Goal: Task Accomplishment & Management: Manage account settings

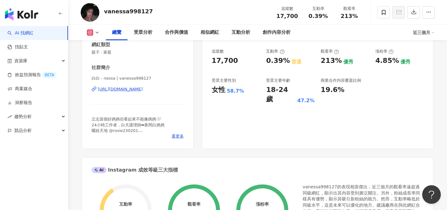
scroll to position [183, 0]
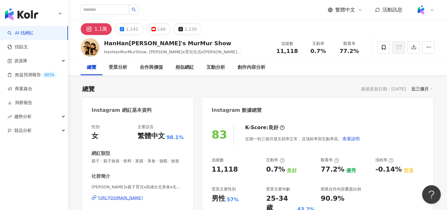
scroll to position [8, 0]
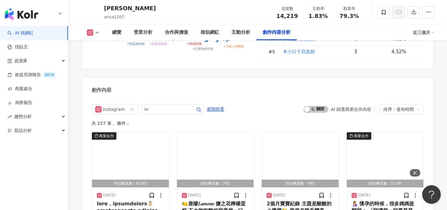
scroll to position [1880, 0]
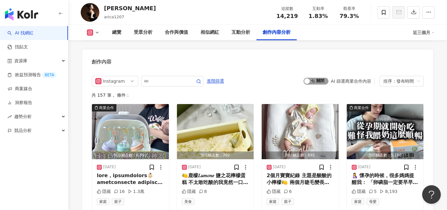
click at [315, 78] on span "啟動 關閉" at bounding box center [315, 81] width 25 height 7
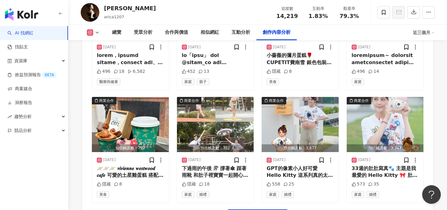
scroll to position [2141, 0]
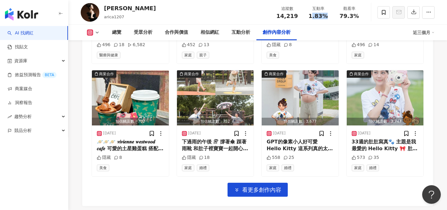
drag, startPoint x: 313, startPoint y: 15, endPoint x: 326, endPoint y: 17, distance: 13.2
click at [326, 17] on div "1.83%" at bounding box center [318, 16] width 24 height 6
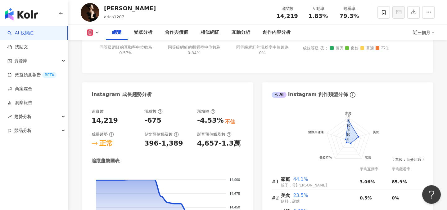
scroll to position [0, 0]
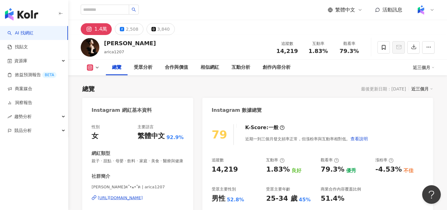
click at [325, 27] on div "1.4萬 2,508 3,840" at bounding box center [257, 27] width 379 height 15
click at [322, 53] on span "1.83%" at bounding box center [317, 51] width 19 height 6
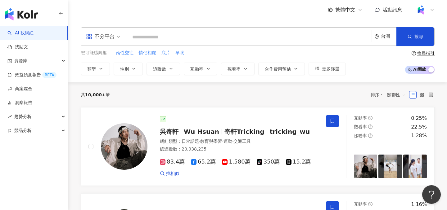
click at [34, 32] on link "AI 找網紅" at bounding box center [20, 33] width 26 height 6
click at [32, 91] on link "商案媒合" at bounding box center [19, 89] width 25 height 6
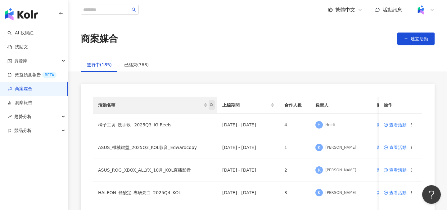
click at [211, 107] on span "活動名稱" at bounding box center [212, 105] width 6 height 9
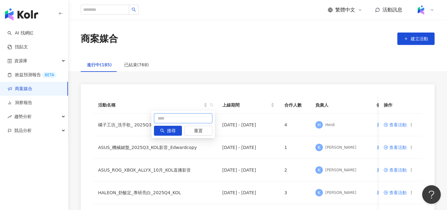
click at [198, 116] on input "text" at bounding box center [183, 119] width 58 height 10
type input "*"
type input "**"
click at [169, 131] on span "搜尋" at bounding box center [171, 131] width 9 height 10
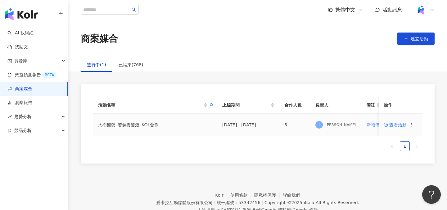
click at [392, 127] on span "查看活動" at bounding box center [395, 125] width 23 height 4
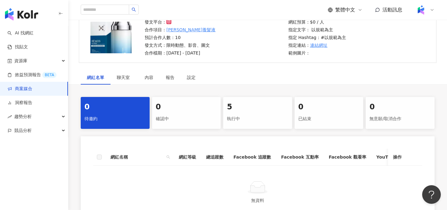
click at [250, 103] on div "5" at bounding box center [257, 107] width 61 height 11
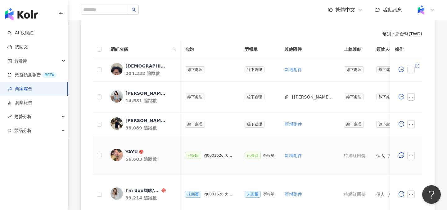
scroll to position [163, 0]
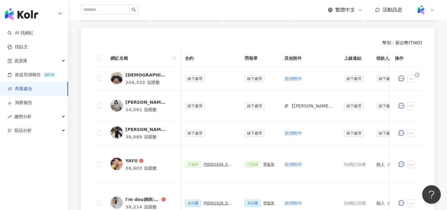
click at [32, 86] on link "商案媒合" at bounding box center [19, 89] width 25 height 6
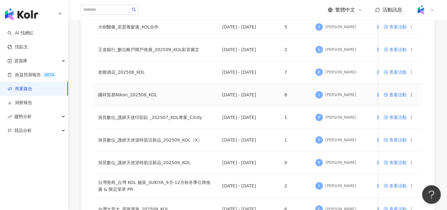
scroll to position [286, 0]
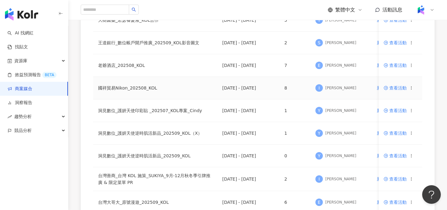
click at [400, 88] on span "查看活動" at bounding box center [395, 88] width 23 height 4
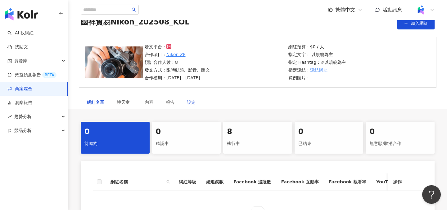
scroll to position [54, 0]
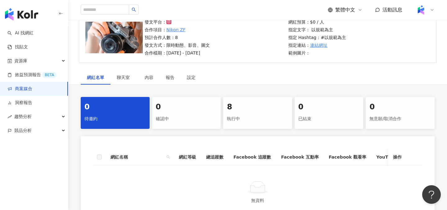
click at [252, 117] on div "執行中" at bounding box center [257, 119] width 61 height 11
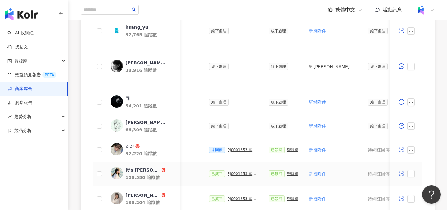
scroll to position [197, 0]
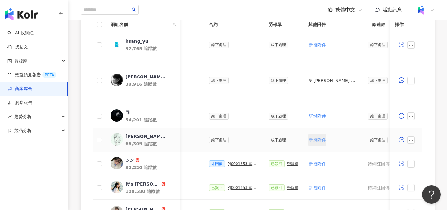
click at [314, 144] on button "新增附件" at bounding box center [317, 140] width 18 height 12
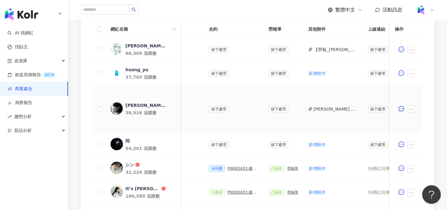
scroll to position [150, 0]
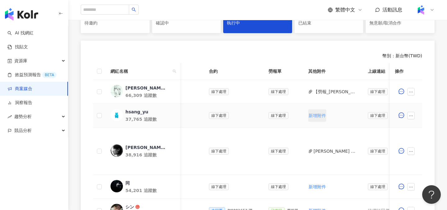
click at [313, 116] on span "新增附件" at bounding box center [316, 115] width 17 height 5
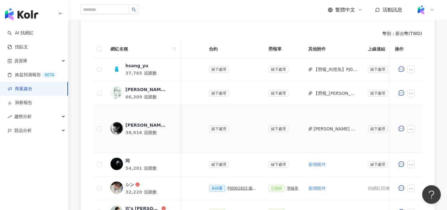
scroll to position [173, 0]
